Goal: Task Accomplishment & Management: Manage account settings

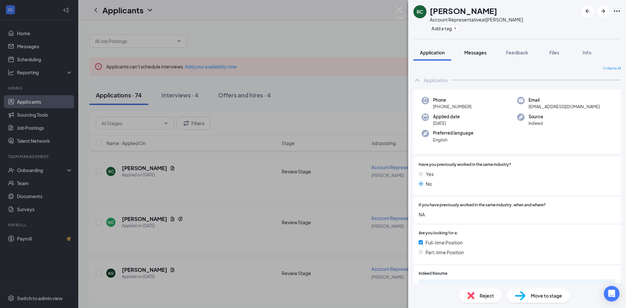
click at [473, 54] on span "Messages" at bounding box center [475, 53] width 22 height 6
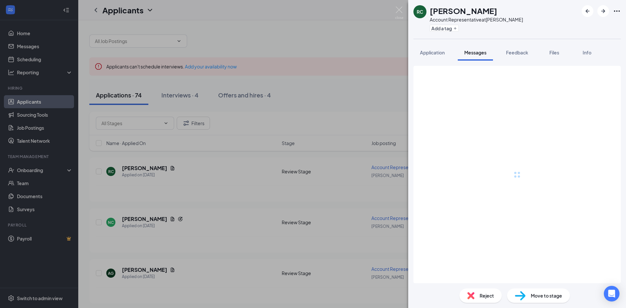
click at [440, 55] on span "Application" at bounding box center [432, 53] width 25 height 6
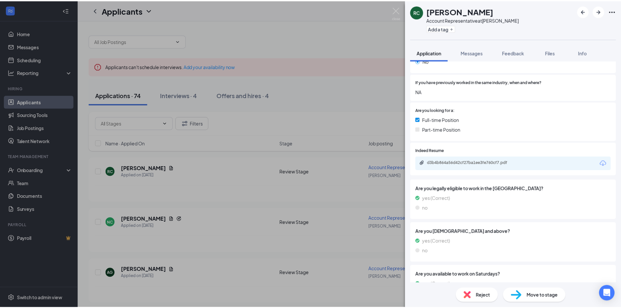
scroll to position [123, 0]
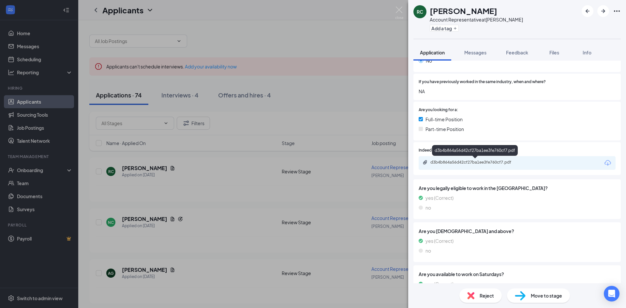
click at [465, 162] on div "d3b4b864a56d42cf27ba1ee3fe760cf7.pdf" at bounding box center [475, 162] width 91 height 5
click at [286, 50] on div "RC [PERSON_NAME] Account Representative at [PERSON_NAME] Add a tag Application …" at bounding box center [313, 154] width 626 height 308
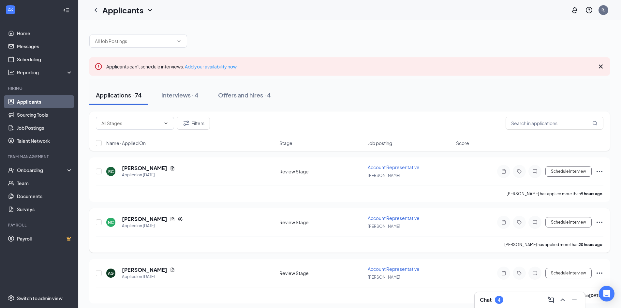
click at [403, 15] on div "Applicants RJ" at bounding box center [349, 10] width 543 height 20
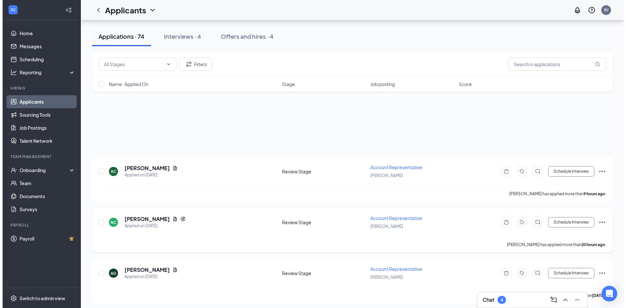
scroll to position [65, 0]
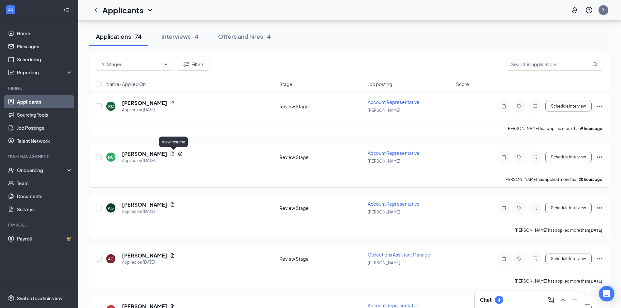
click at [174, 154] on icon "Document" at bounding box center [172, 153] width 5 height 5
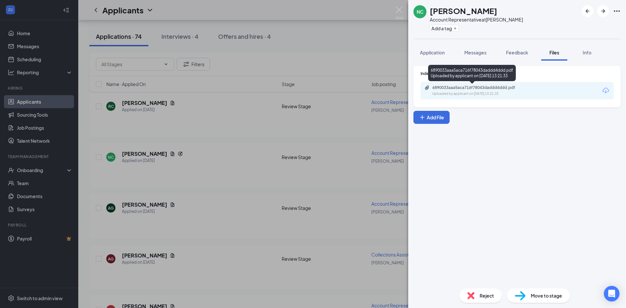
click at [471, 95] on div "Uploaded by applicant on [DATE] 13:21:33" at bounding box center [481, 93] width 98 height 5
